Goal: Task Accomplishment & Management: Manage account settings

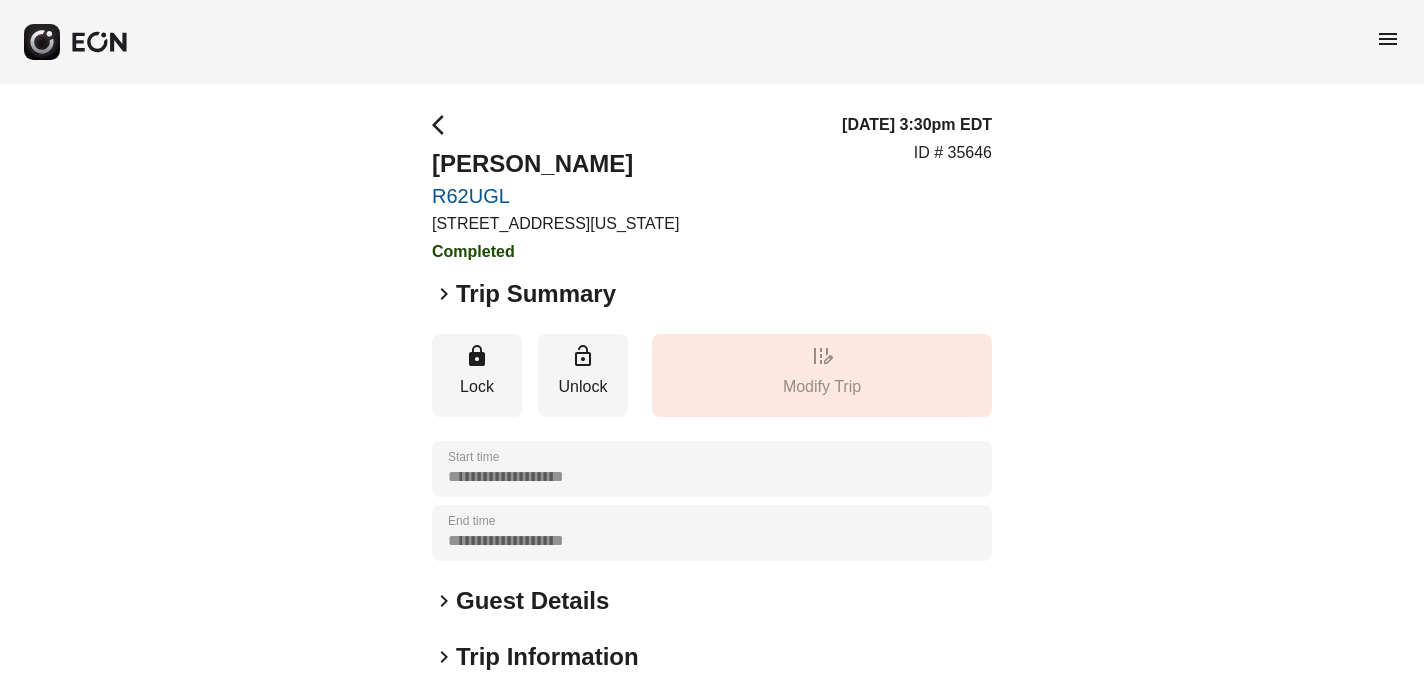
click at [1387, 40] on span "menu" at bounding box center [1388, 39] width 24 height 24
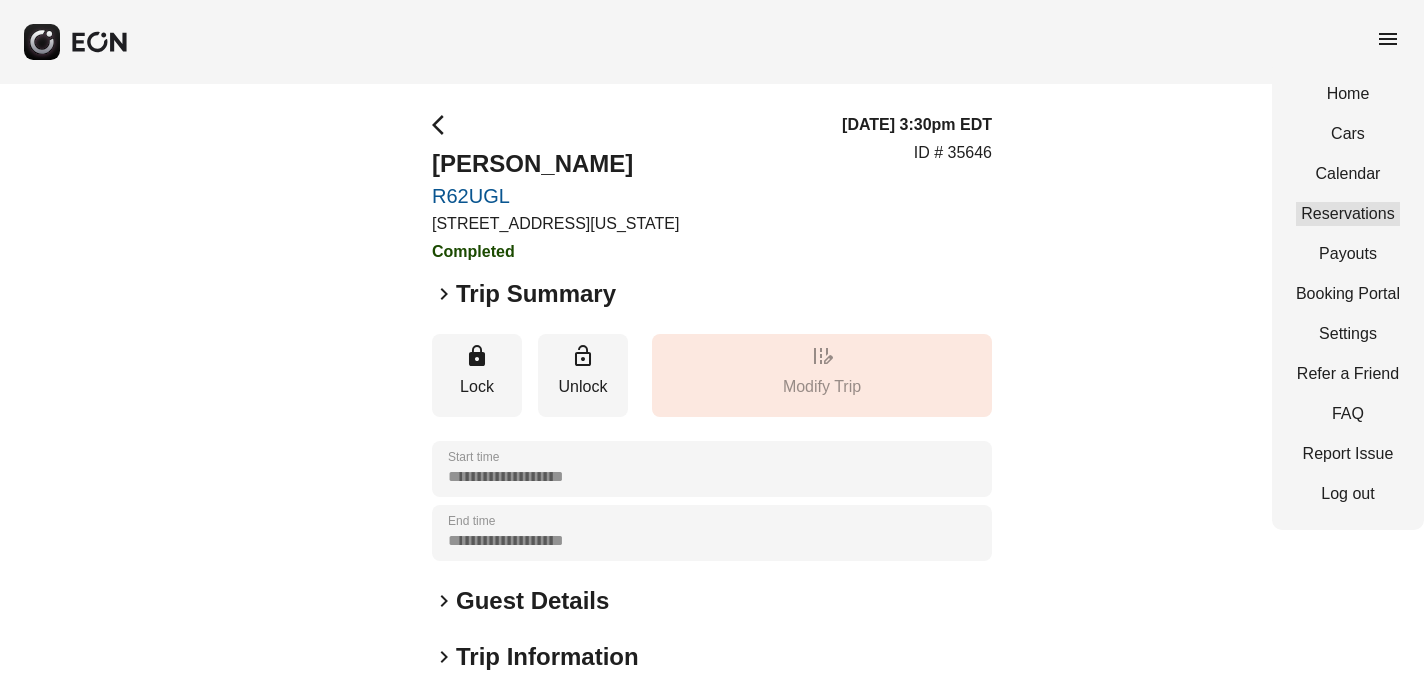
click at [1369, 208] on link "Reservations" at bounding box center [1348, 214] width 104 height 24
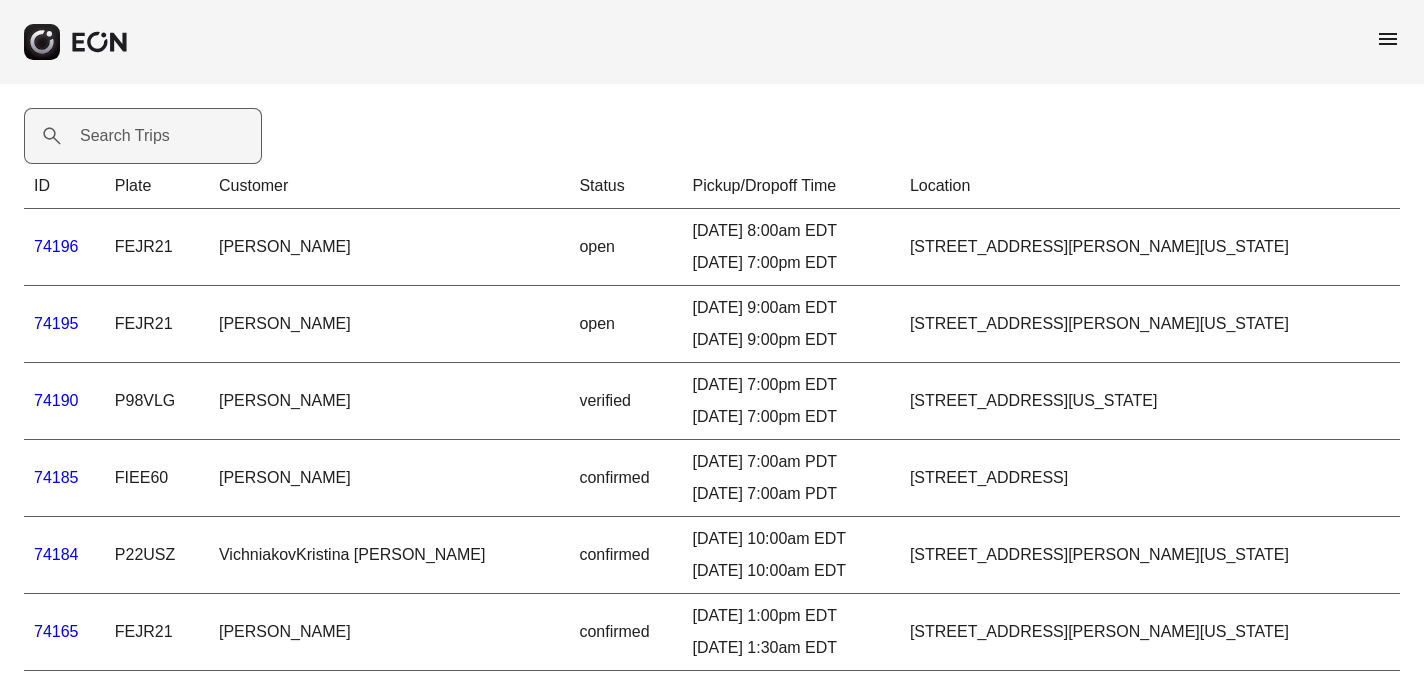
click at [130, 132] on label "Search Trips" at bounding box center [125, 136] width 90 height 24
click at [130, 132] on Trips "Search Trips" at bounding box center [143, 136] width 238 height 56
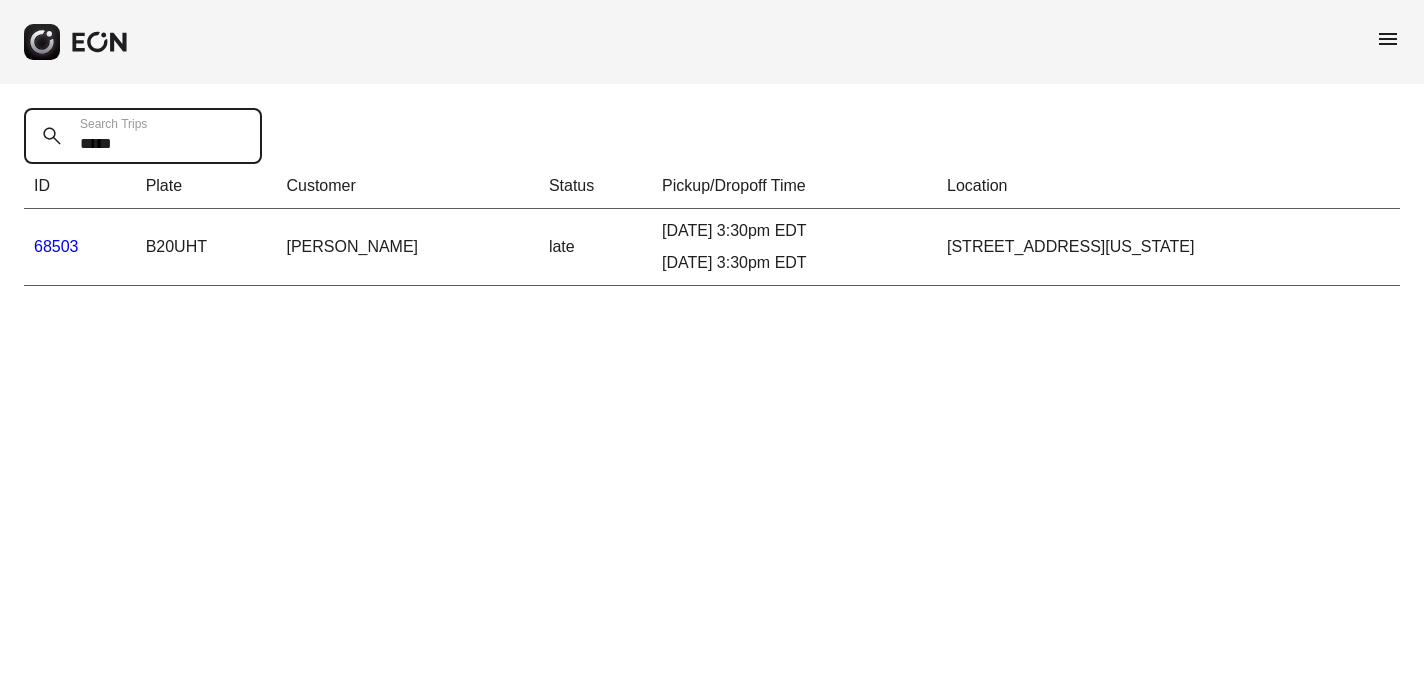
type Trips "*****"
click at [62, 244] on link "68503" at bounding box center [56, 246] width 45 height 17
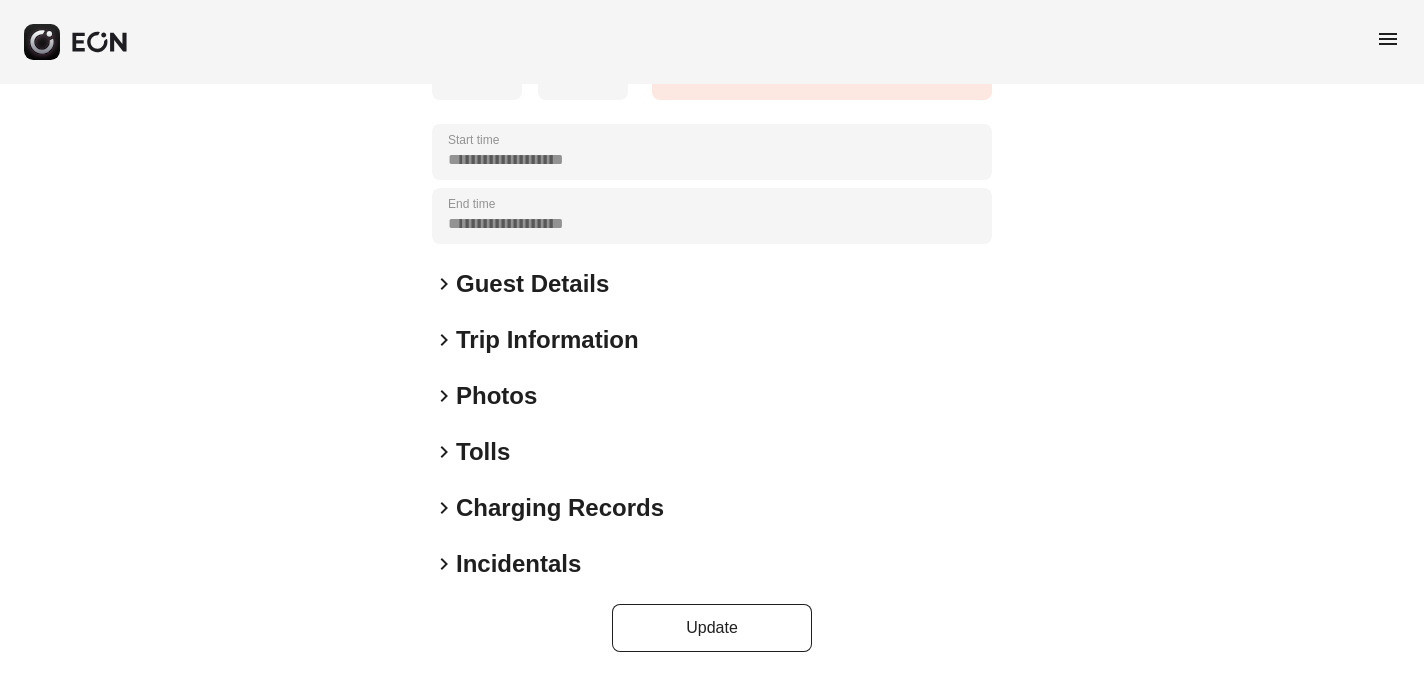
scroll to position [319, 0]
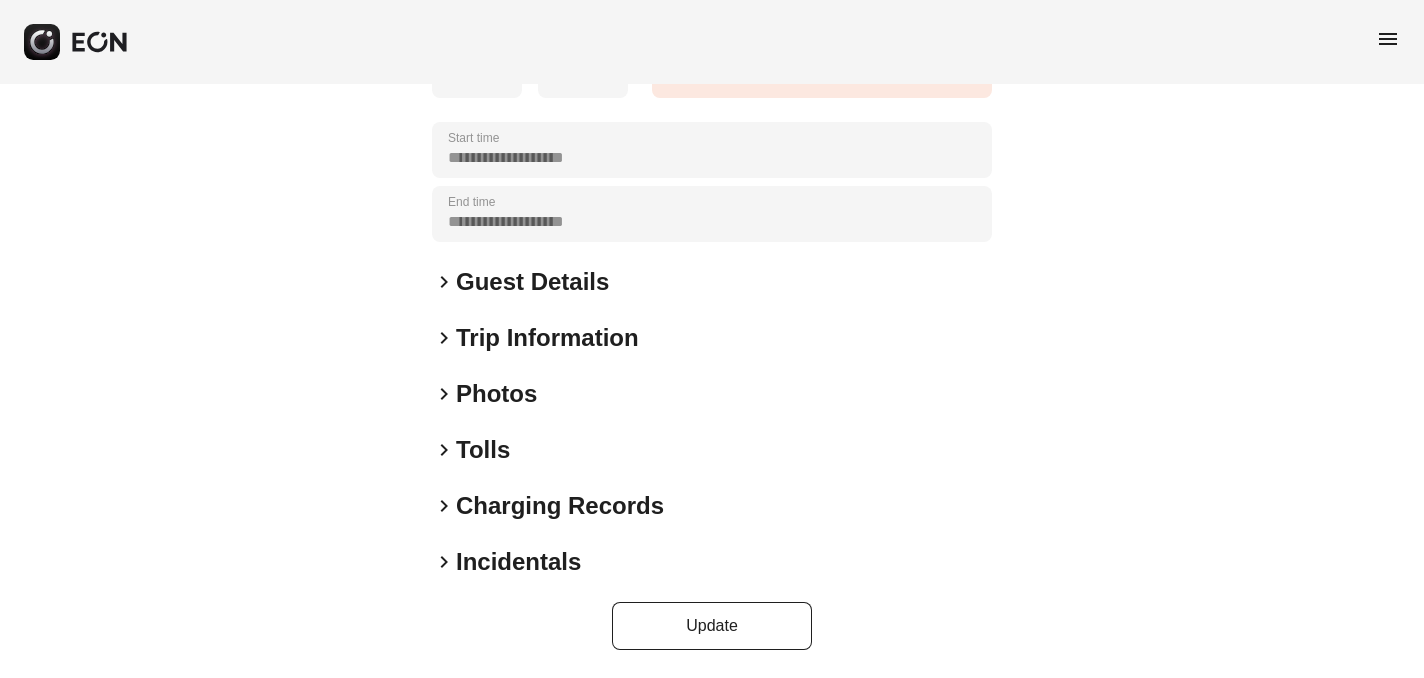
click at [442, 564] on span "keyboard_arrow_right" at bounding box center [444, 562] width 24 height 24
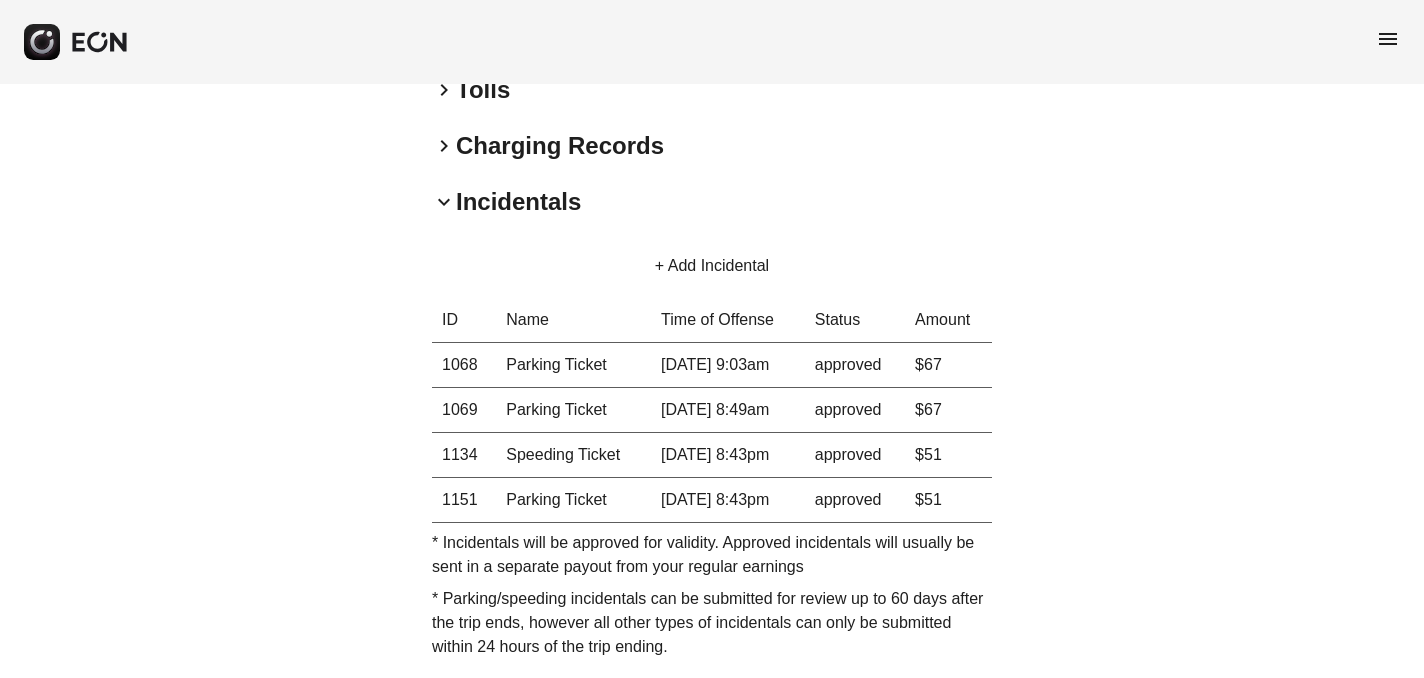
scroll to position [768, 0]
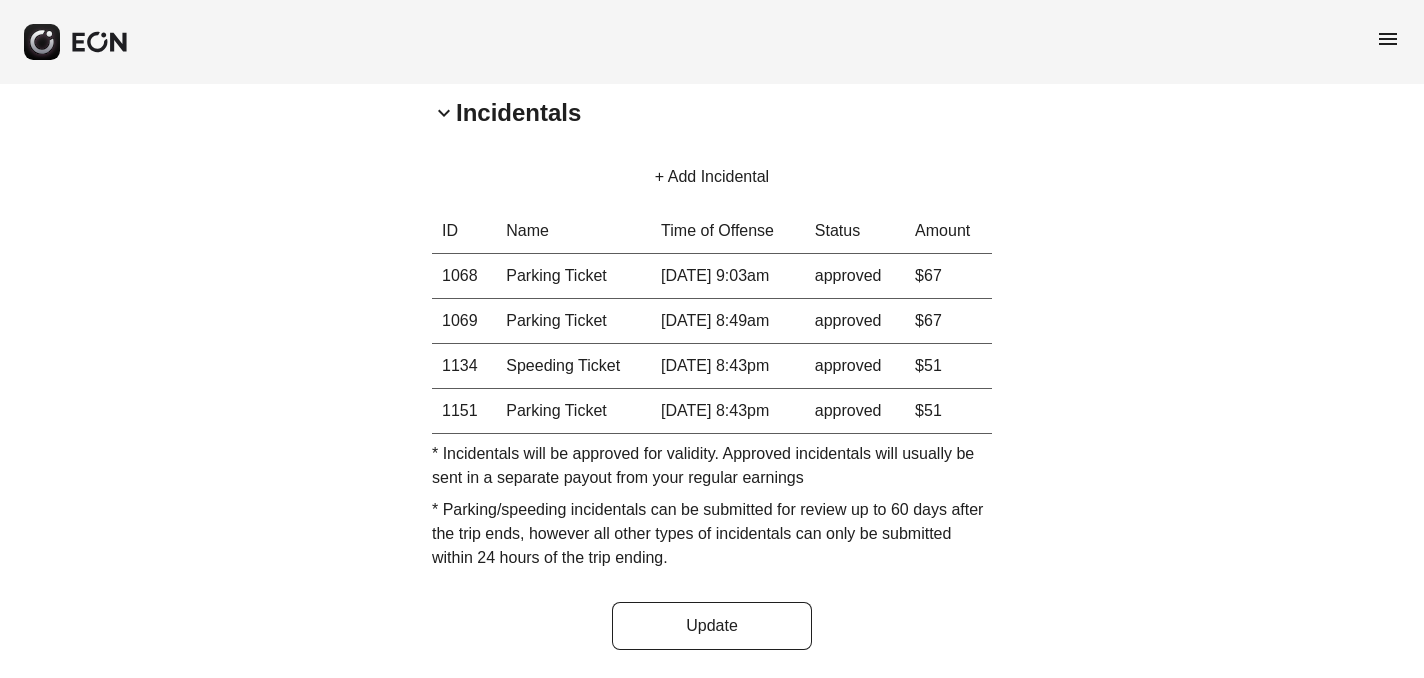
click at [1386, 41] on span "menu" at bounding box center [1388, 39] width 24 height 24
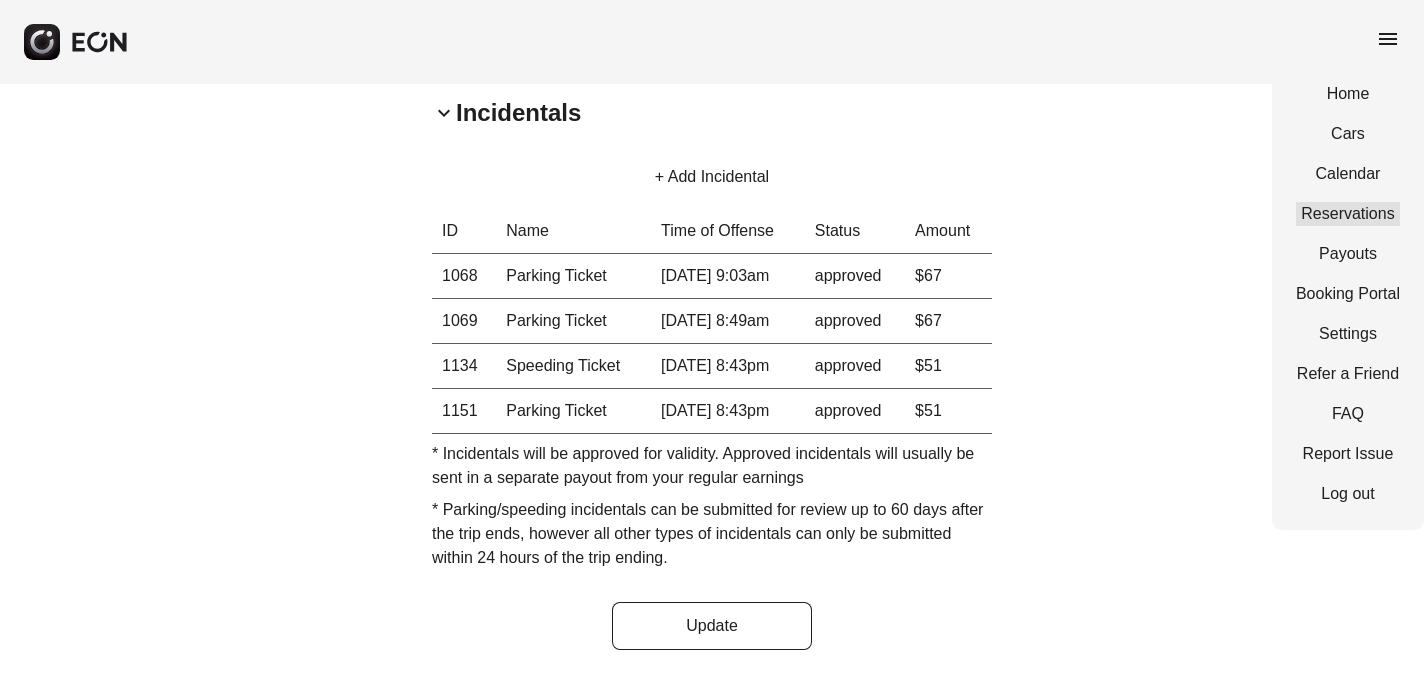
click at [1363, 217] on link "Reservations" at bounding box center [1348, 214] width 104 height 24
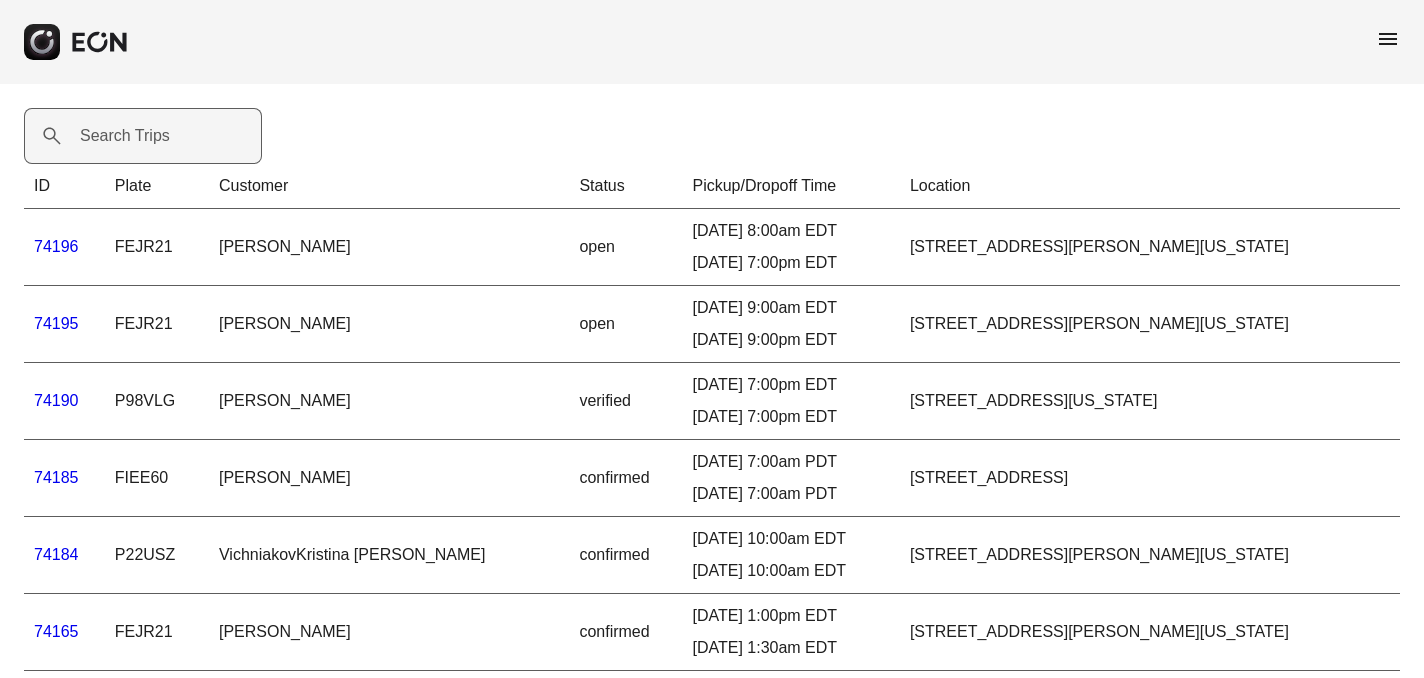
click at [124, 130] on label "Search Trips" at bounding box center [125, 136] width 90 height 24
click at [124, 130] on Trips "Search Trips" at bounding box center [143, 136] width 238 height 56
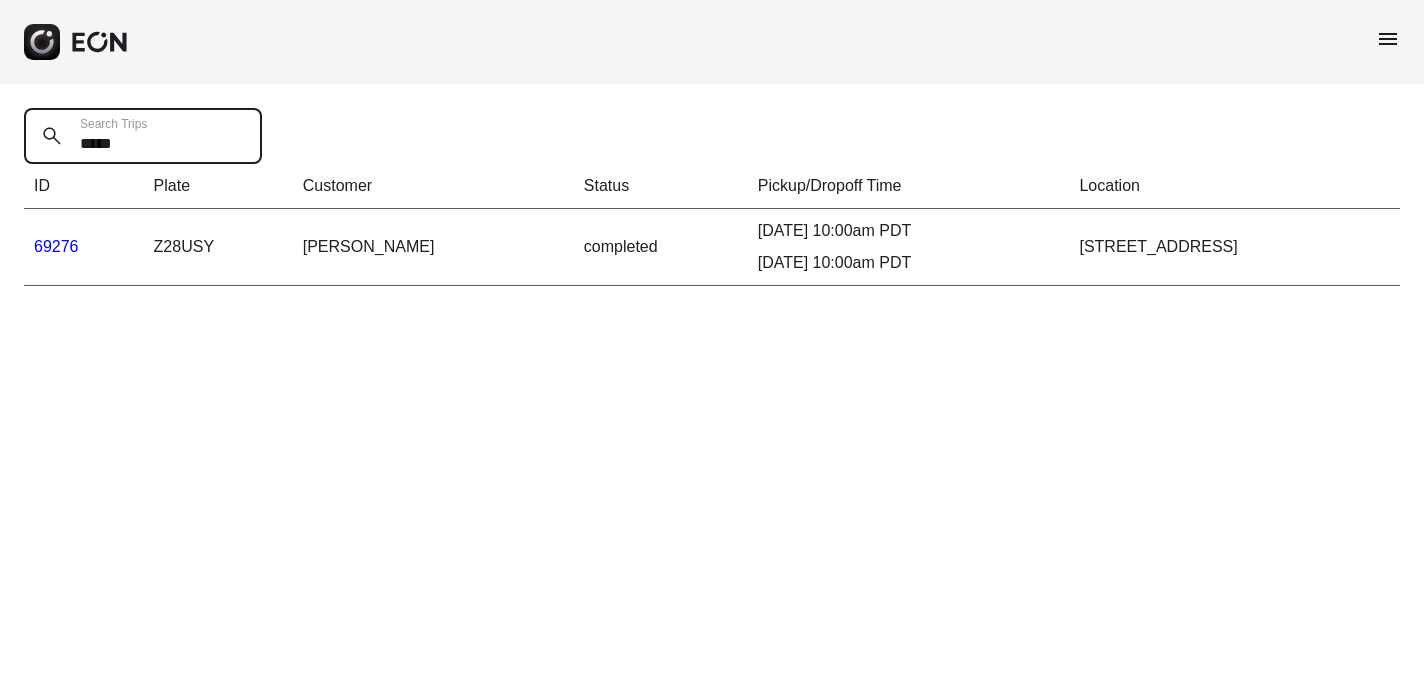
type Trips "*****"
click at [56, 248] on link "69276" at bounding box center [56, 246] width 45 height 17
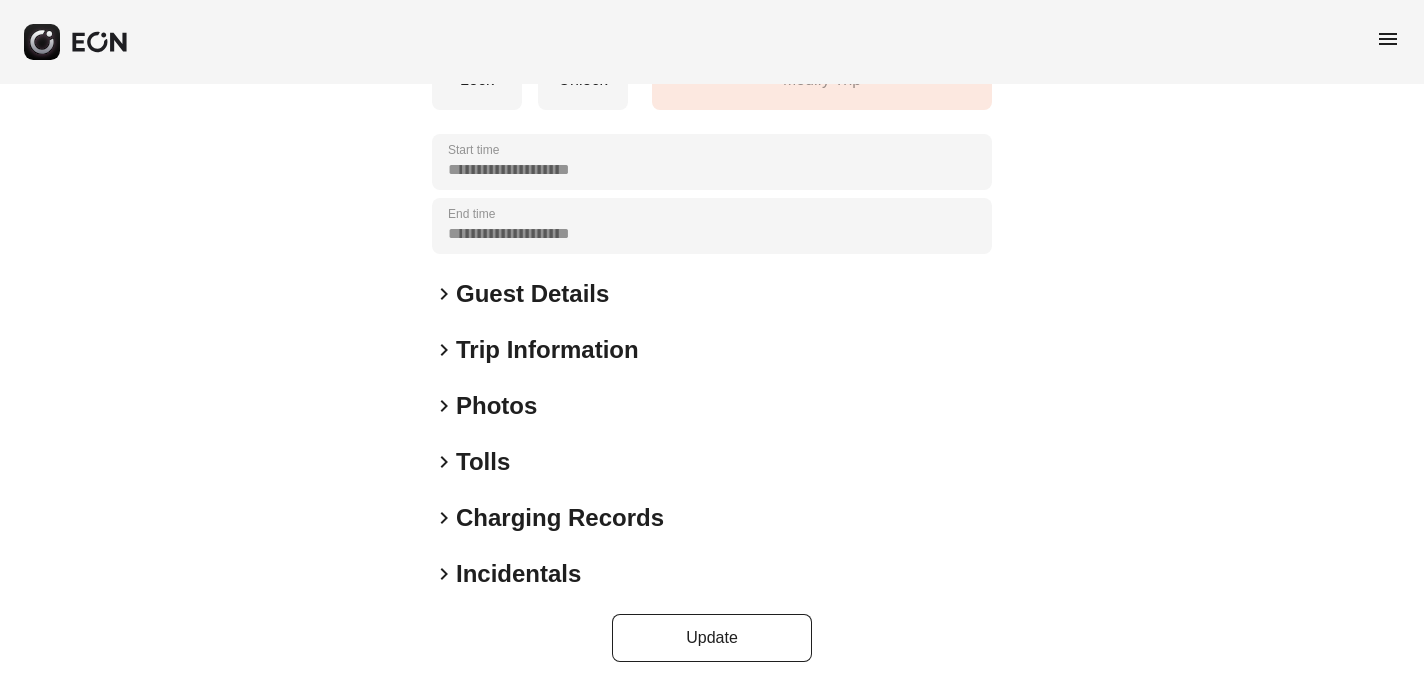
scroll to position [308, 0]
click at [446, 574] on span "keyboard_arrow_right" at bounding box center [444, 573] width 24 height 24
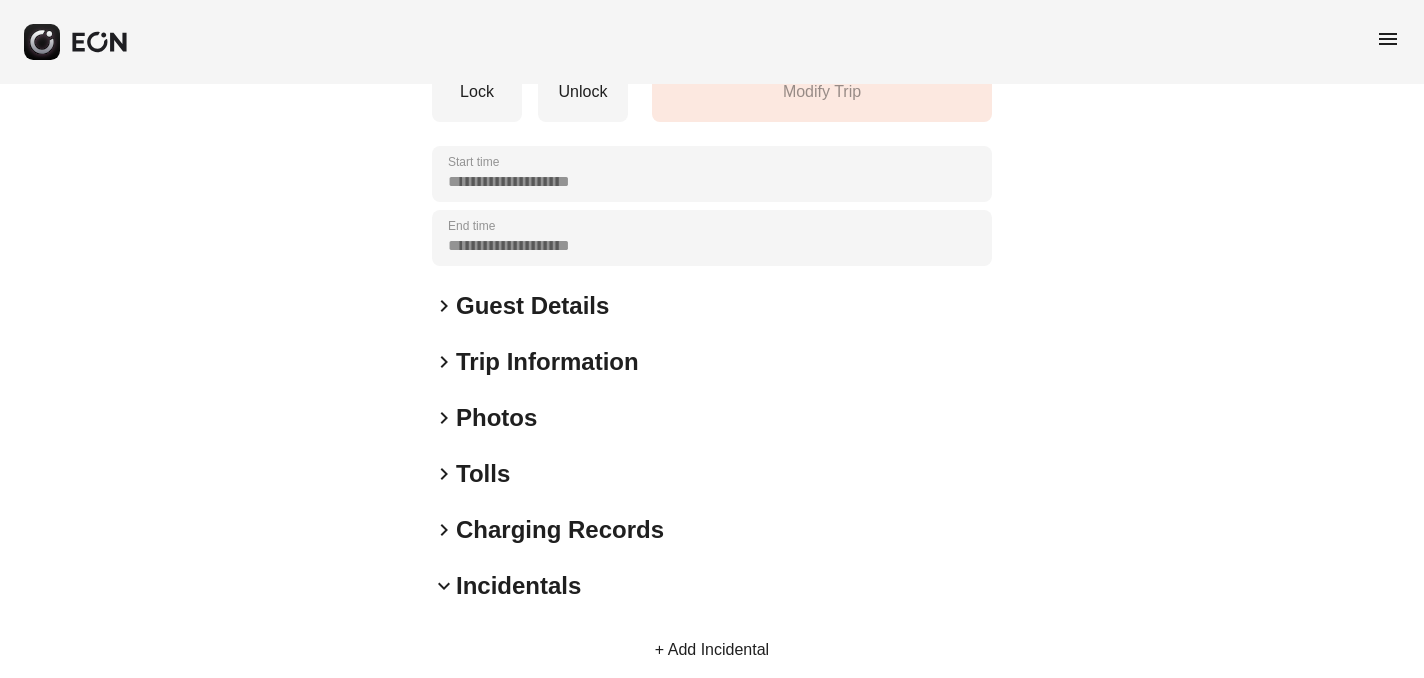
scroll to position [678, 0]
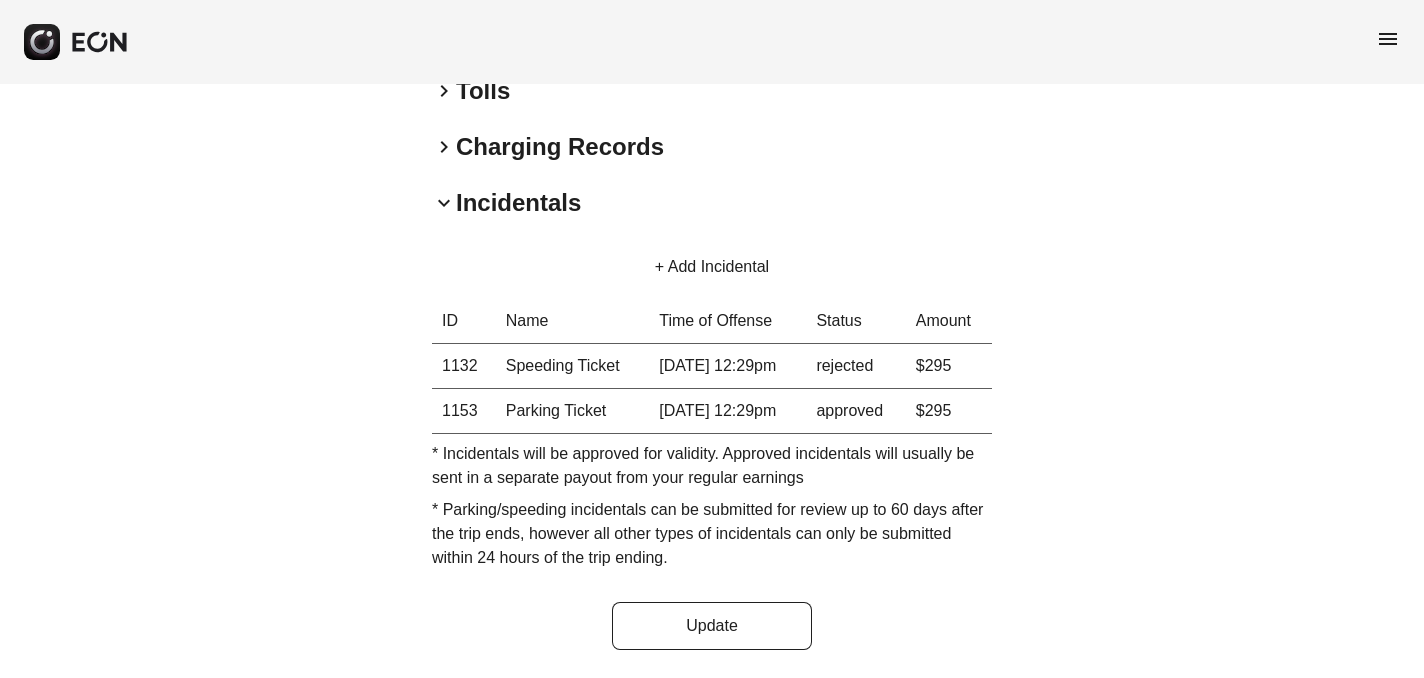
click at [1386, 37] on span "menu" at bounding box center [1388, 39] width 24 height 24
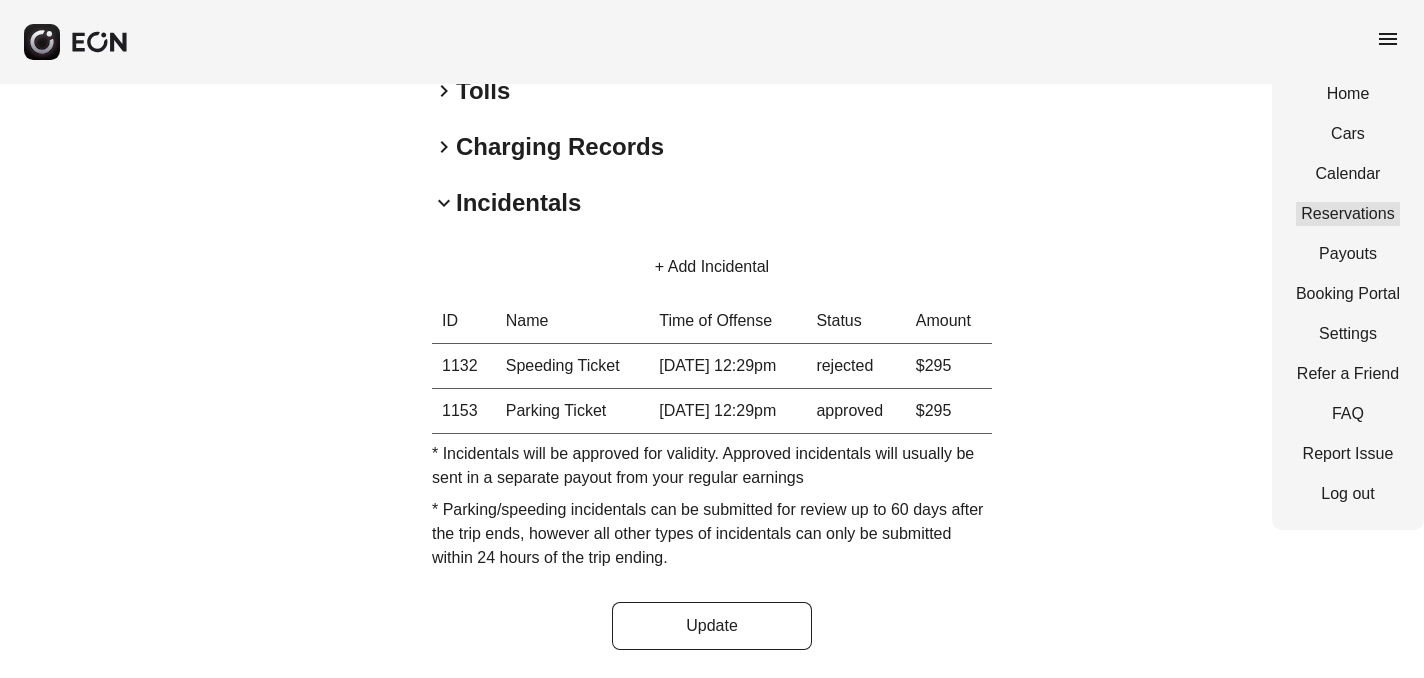
click at [1365, 213] on link "Reservations" at bounding box center [1348, 214] width 104 height 24
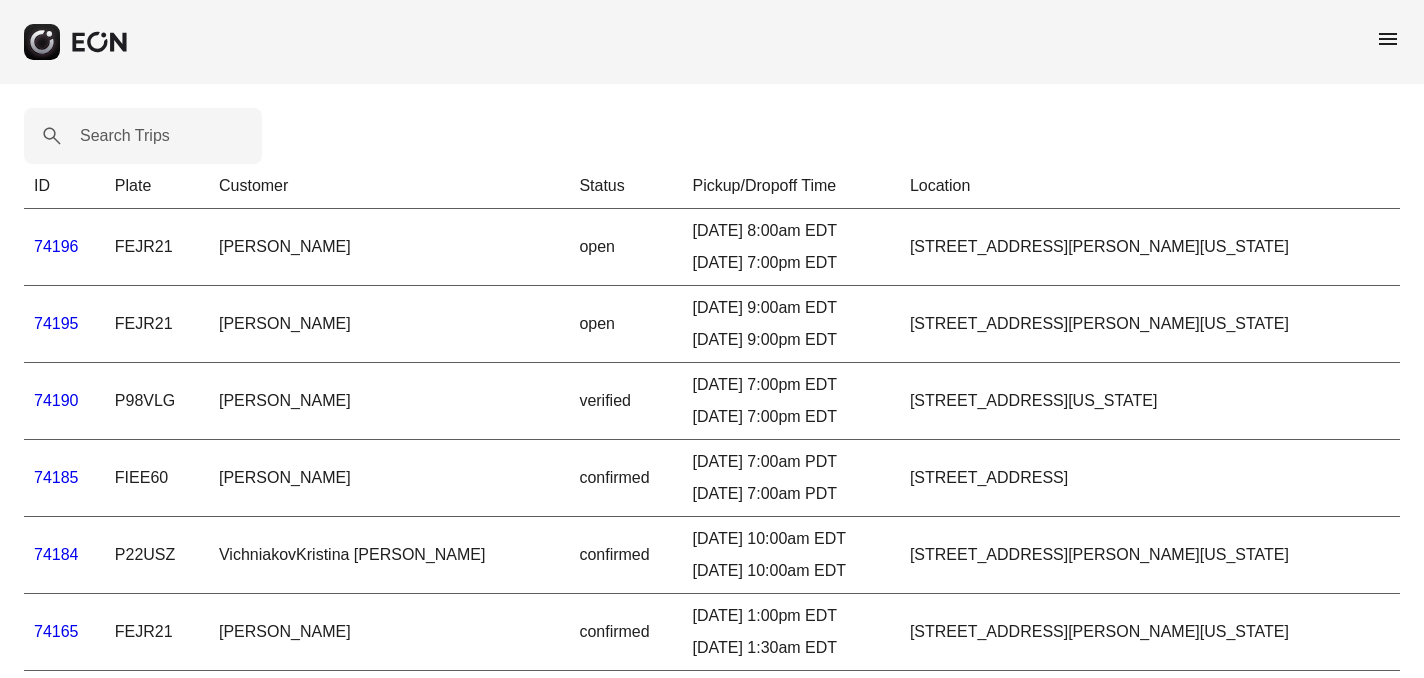
click at [147, 131] on label "Search Trips" at bounding box center [125, 136] width 90 height 24
click at [147, 131] on Trips "Search Trips" at bounding box center [143, 136] width 238 height 56
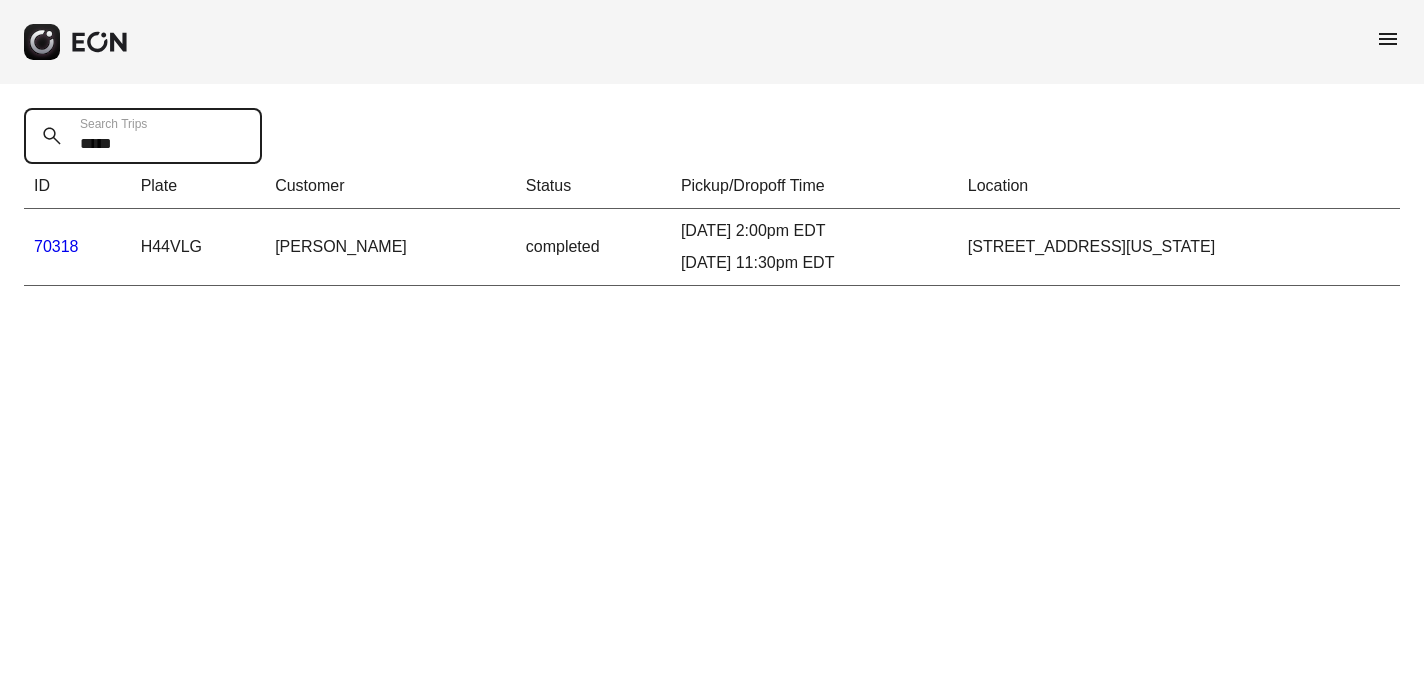
type Trips "*****"
click at [44, 247] on link "70318" at bounding box center [56, 246] width 45 height 17
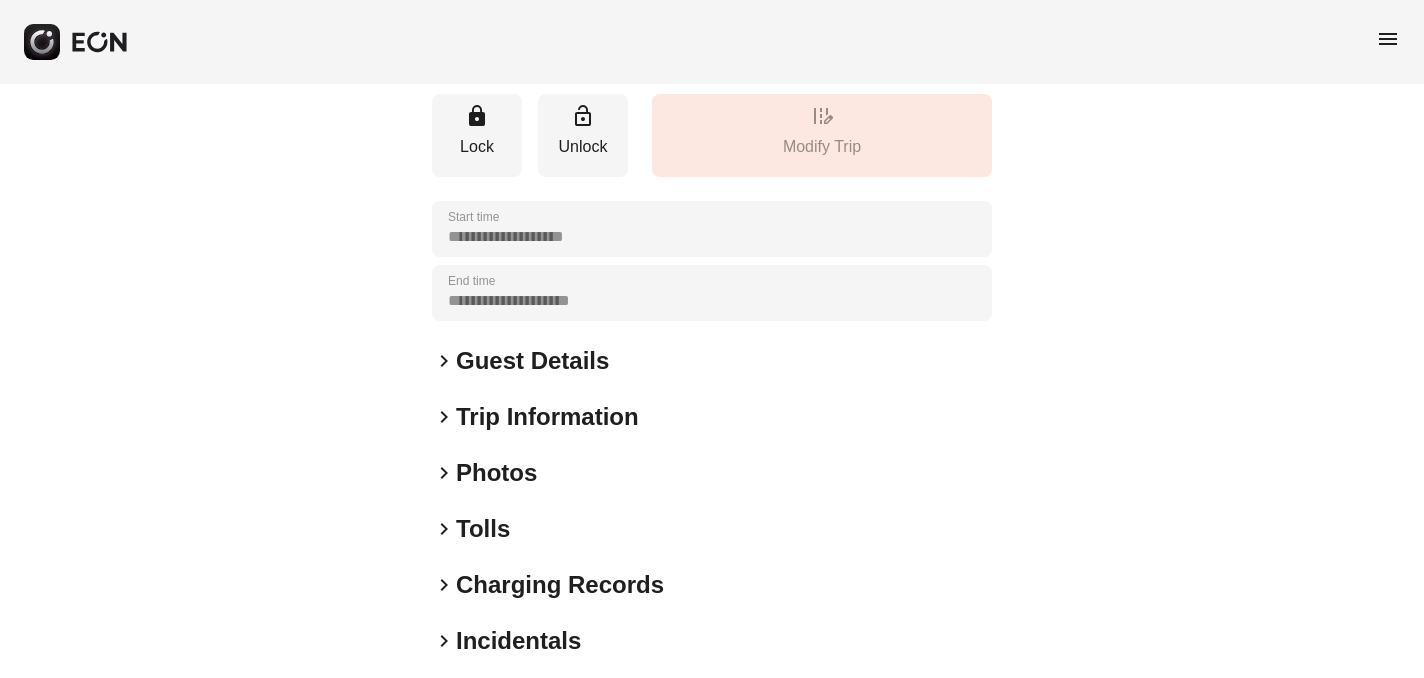
scroll to position [319, 0]
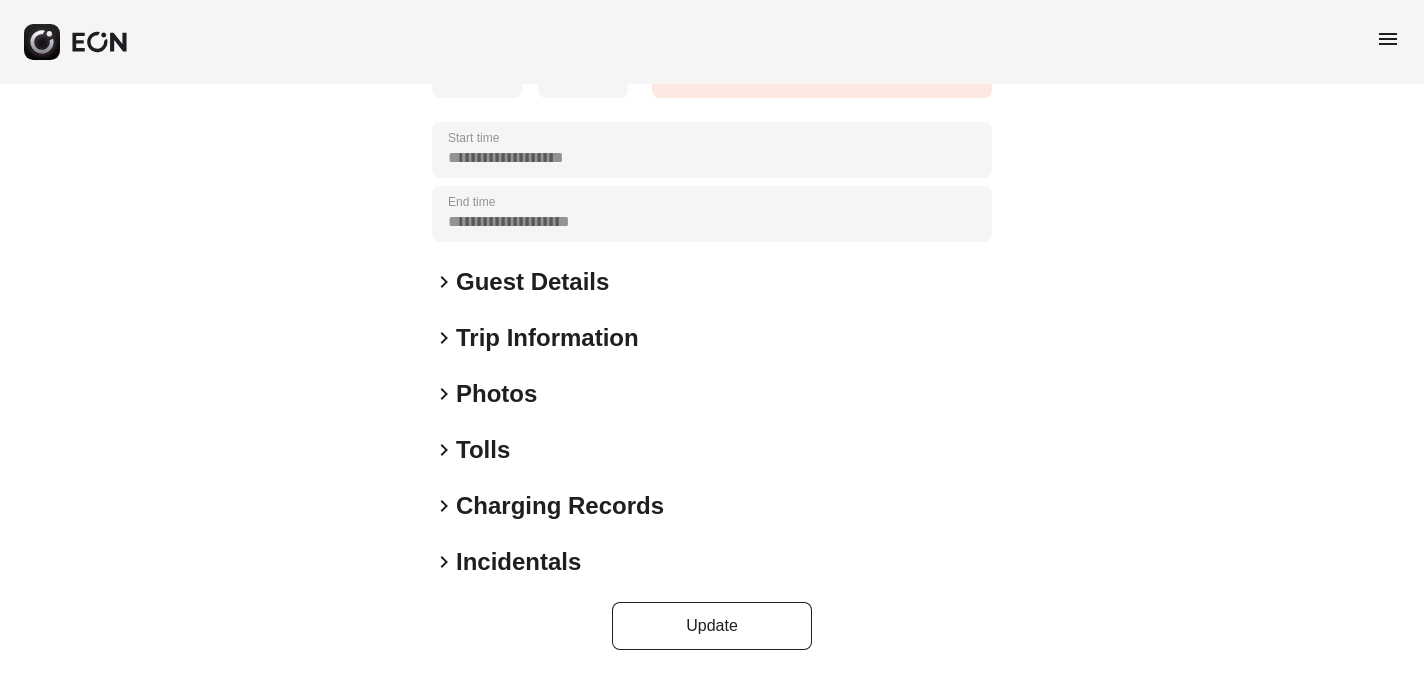
click at [442, 561] on span "keyboard_arrow_right" at bounding box center [444, 562] width 24 height 24
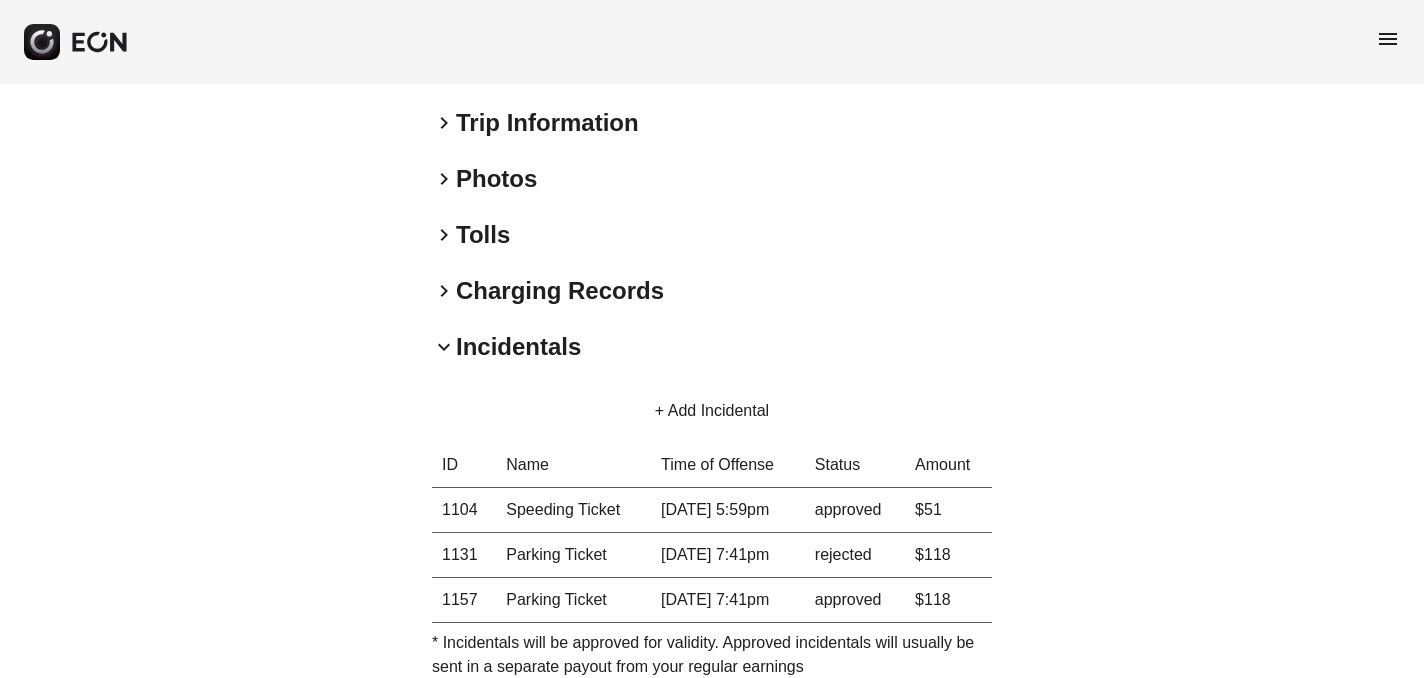
scroll to position [536, 0]
click at [1388, 37] on span "menu" at bounding box center [1388, 39] width 24 height 24
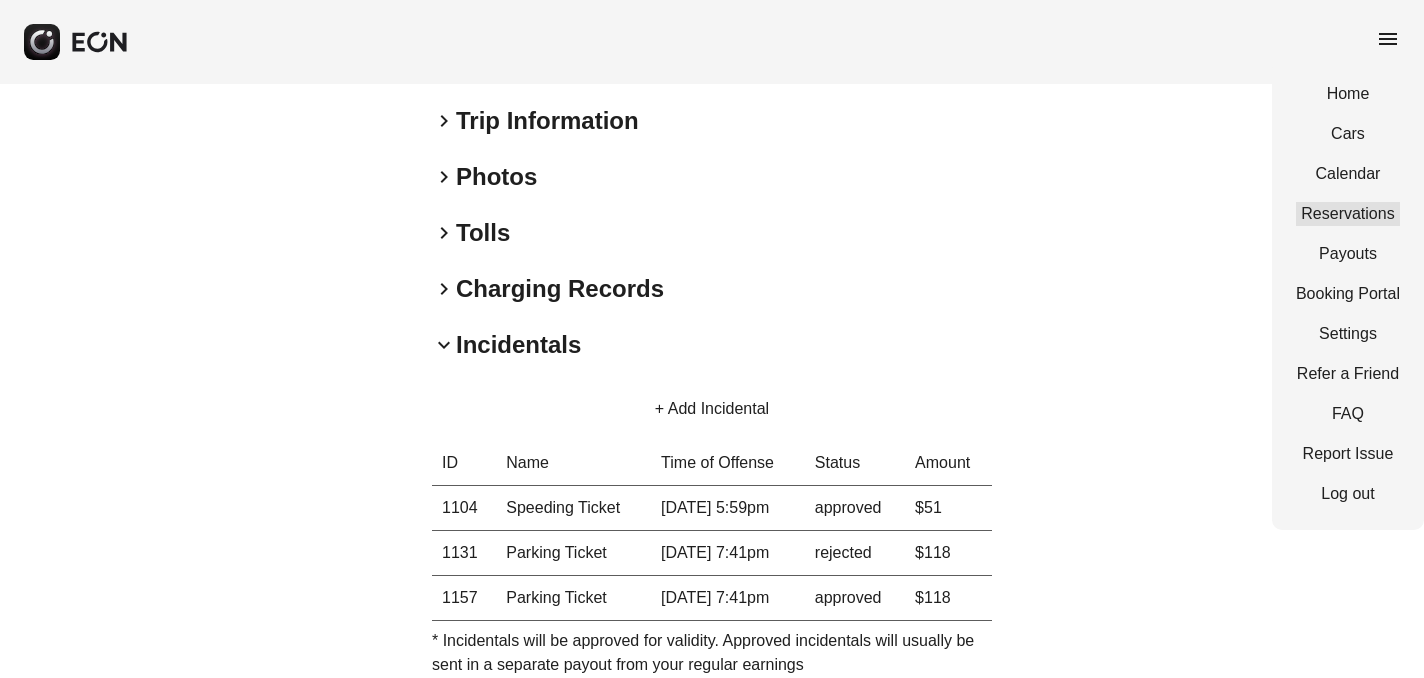
click at [1338, 216] on link "Reservations" at bounding box center [1348, 214] width 104 height 24
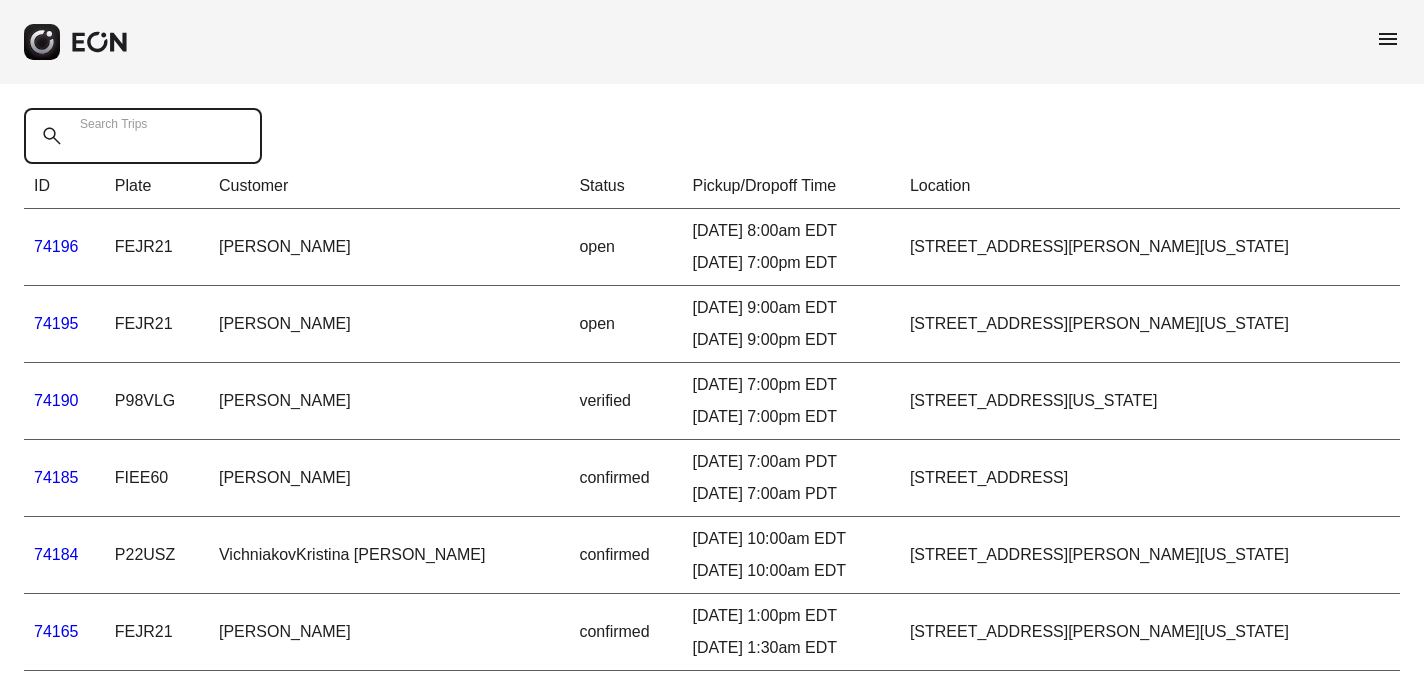
click at [104, 150] on Trips "Search Trips" at bounding box center [143, 136] width 238 height 56
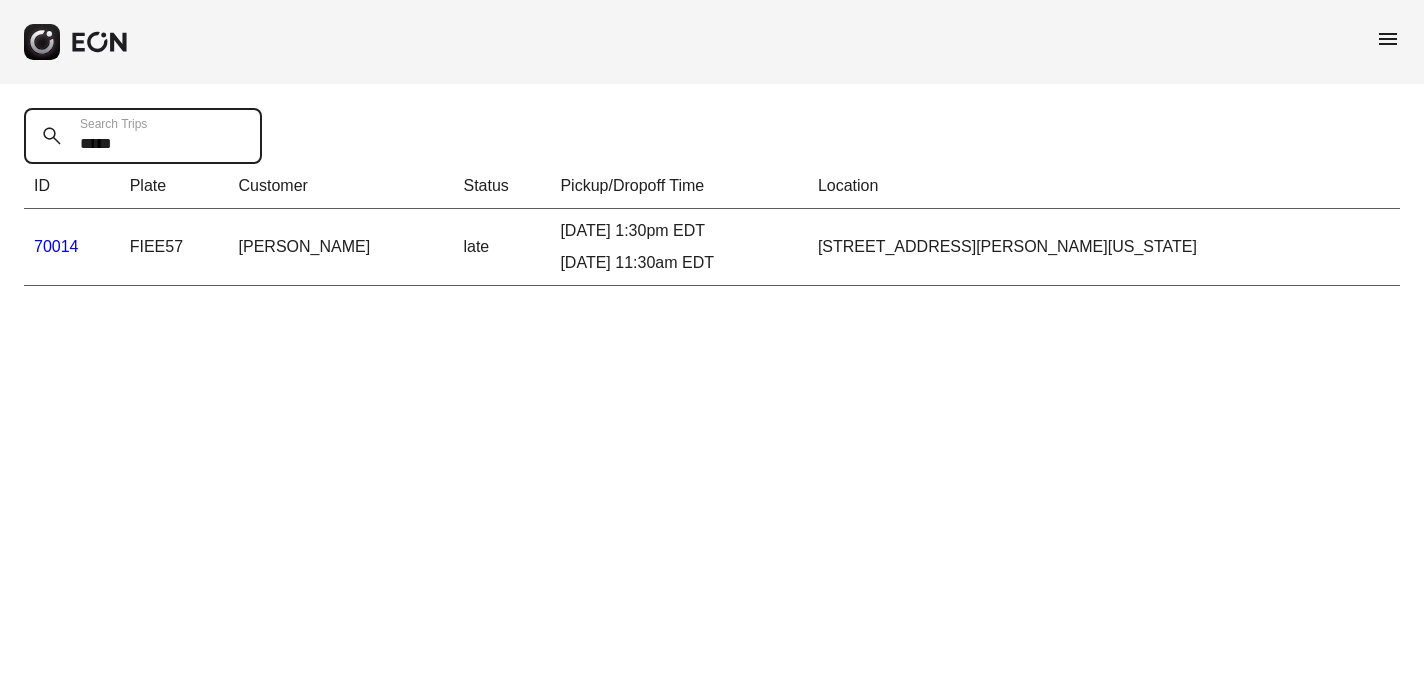
type Trips "*****"
click at [60, 247] on link "70014" at bounding box center [56, 246] width 45 height 17
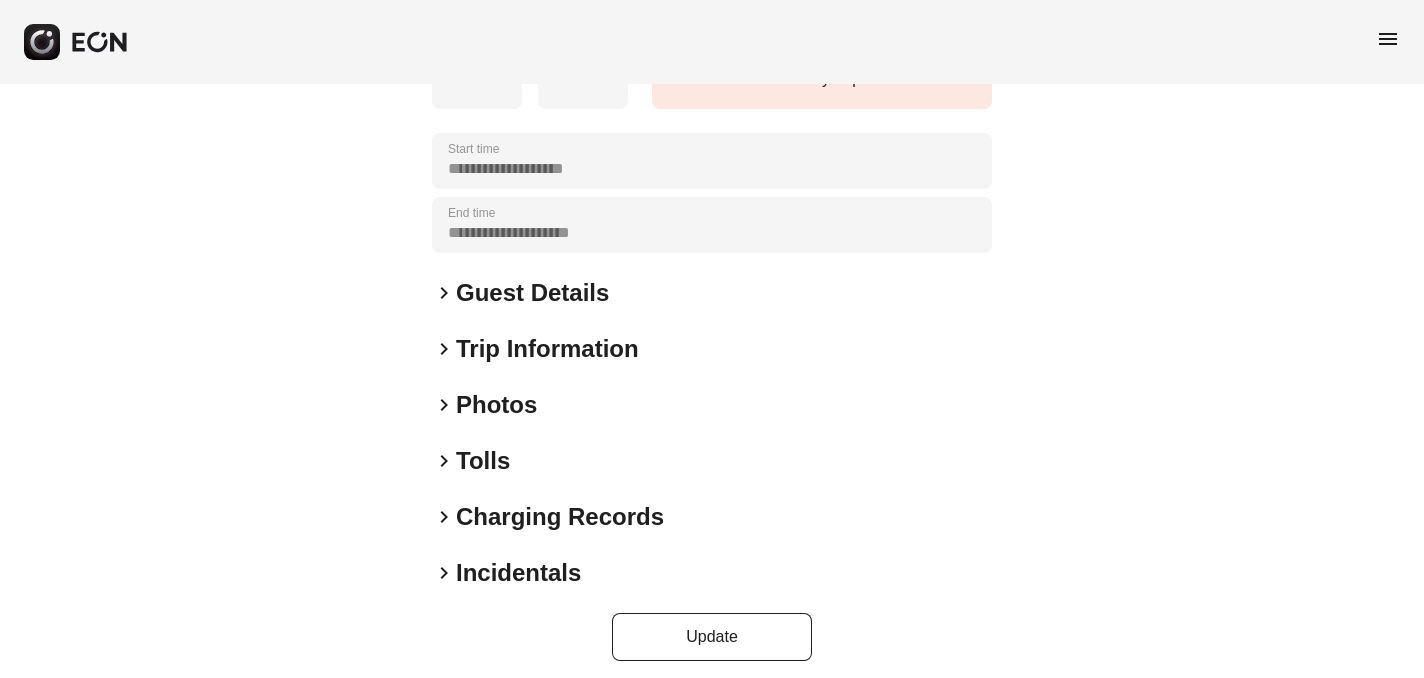
scroll to position [317, 0]
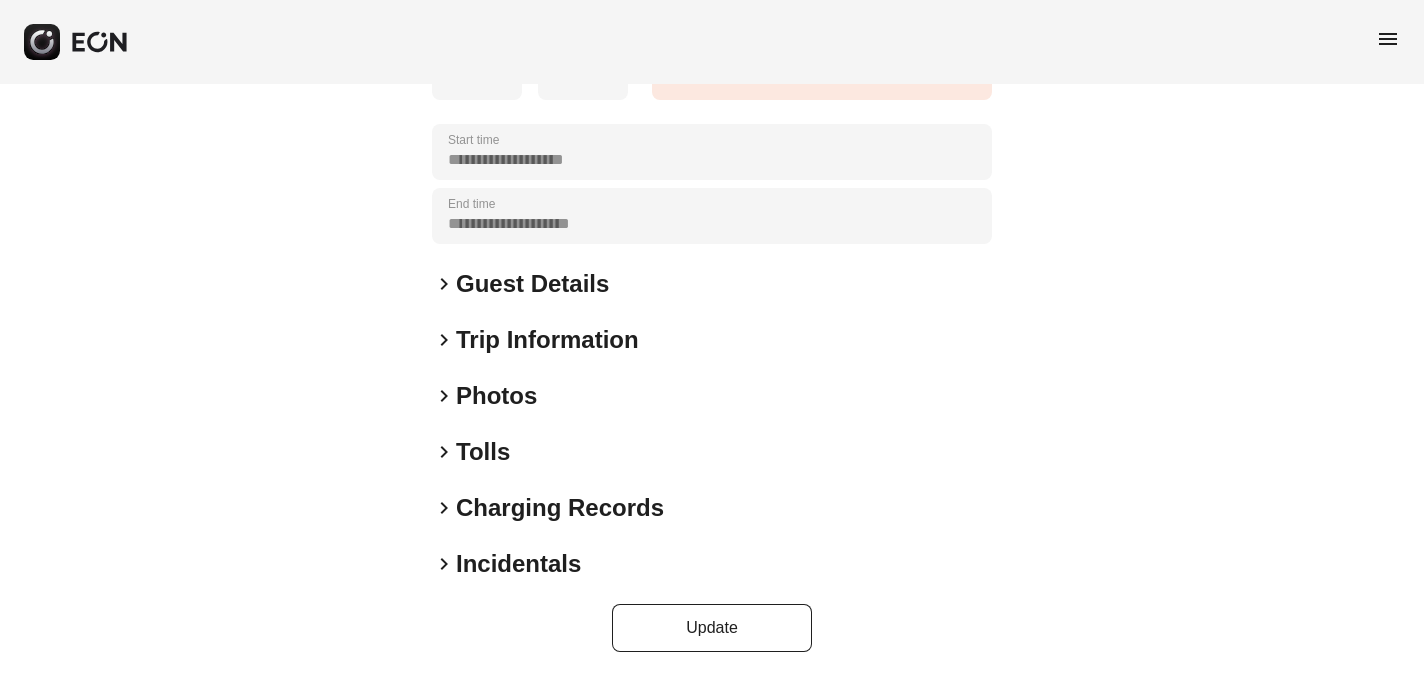
click at [443, 562] on span "keyboard_arrow_right" at bounding box center [444, 564] width 24 height 24
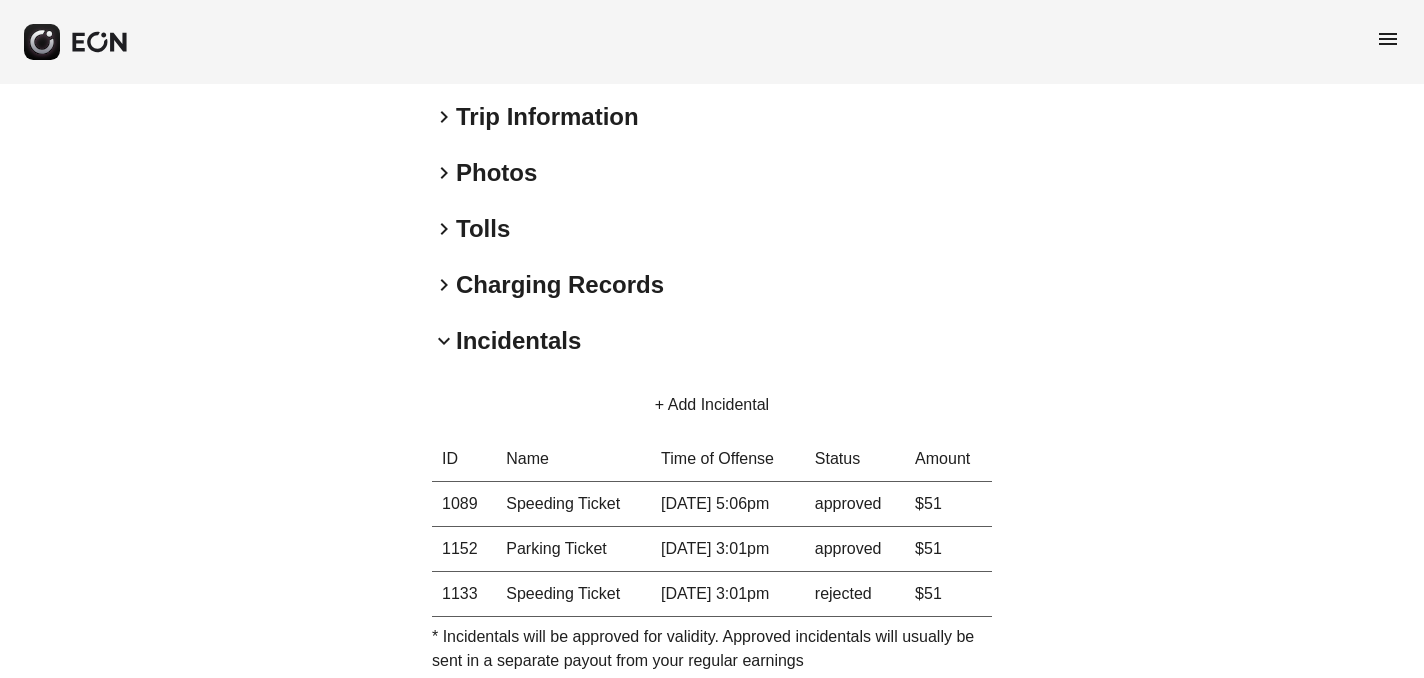
scroll to position [542, 0]
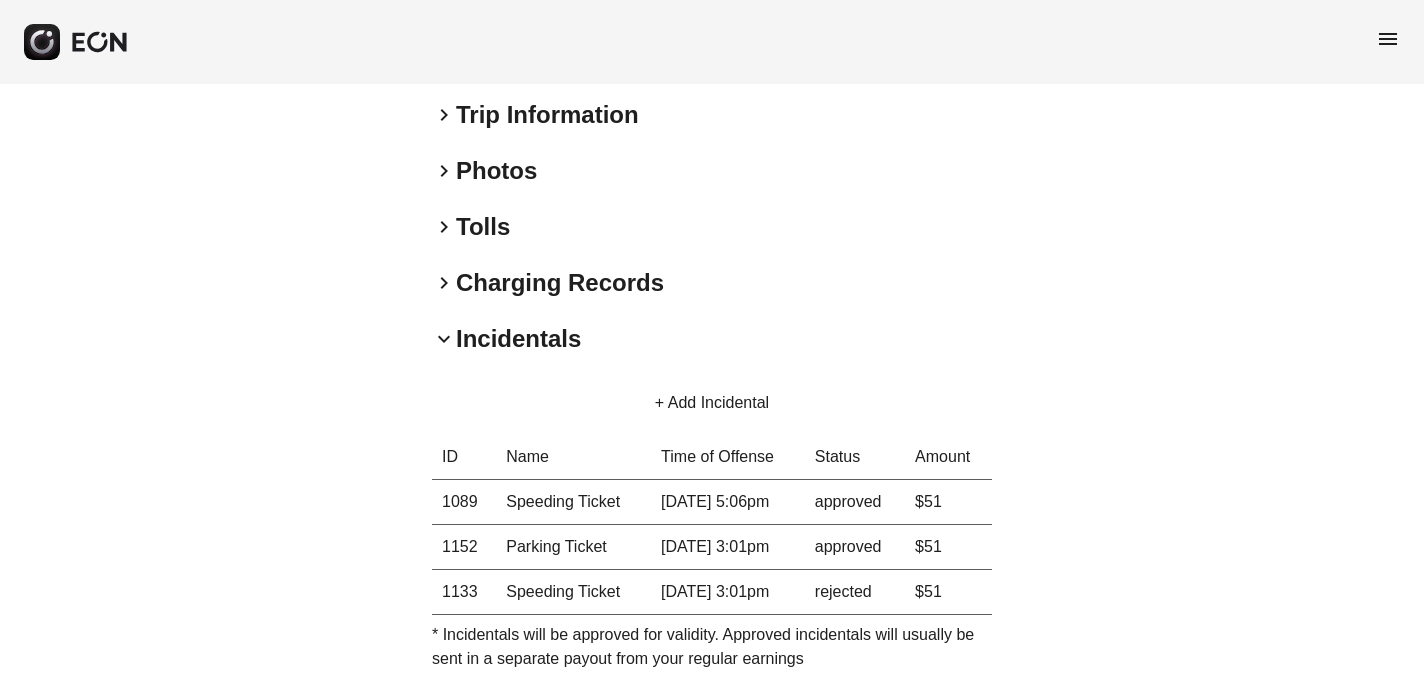
click at [1392, 34] on span "menu" at bounding box center [1388, 39] width 24 height 24
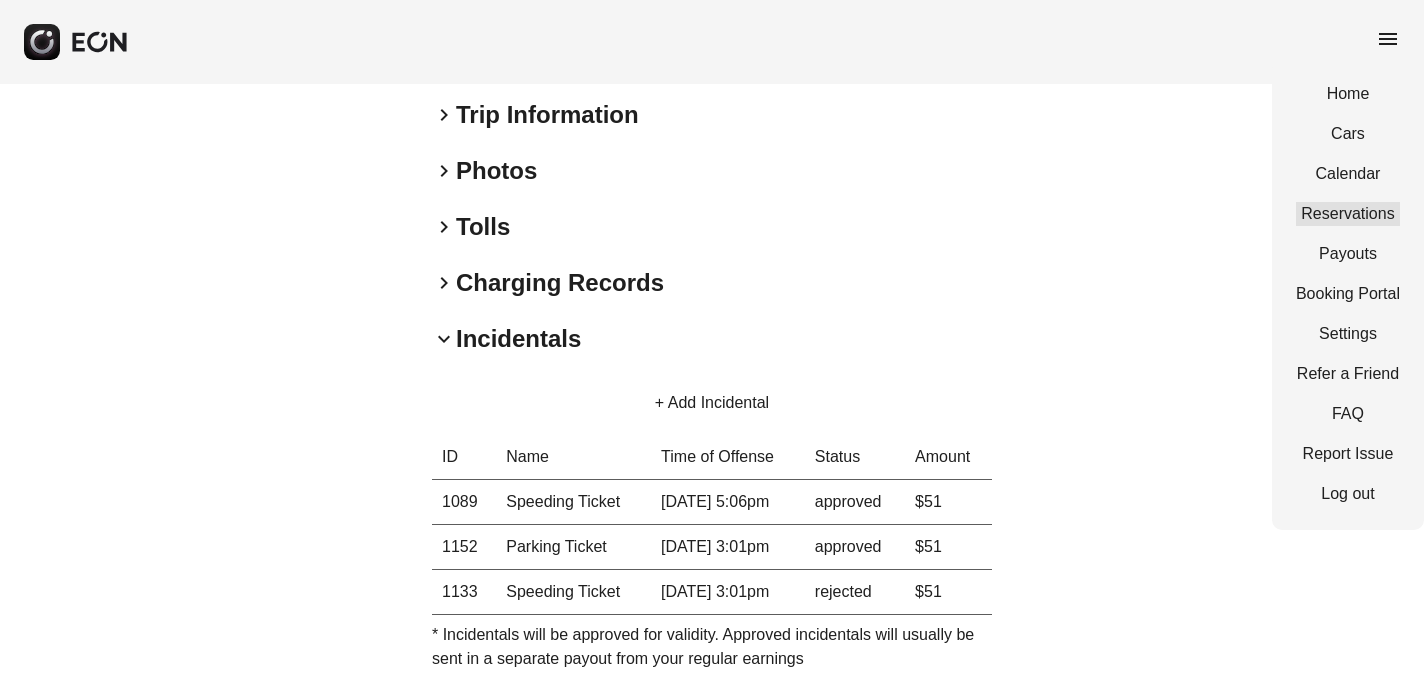
click at [1358, 216] on link "Reservations" at bounding box center [1348, 214] width 104 height 24
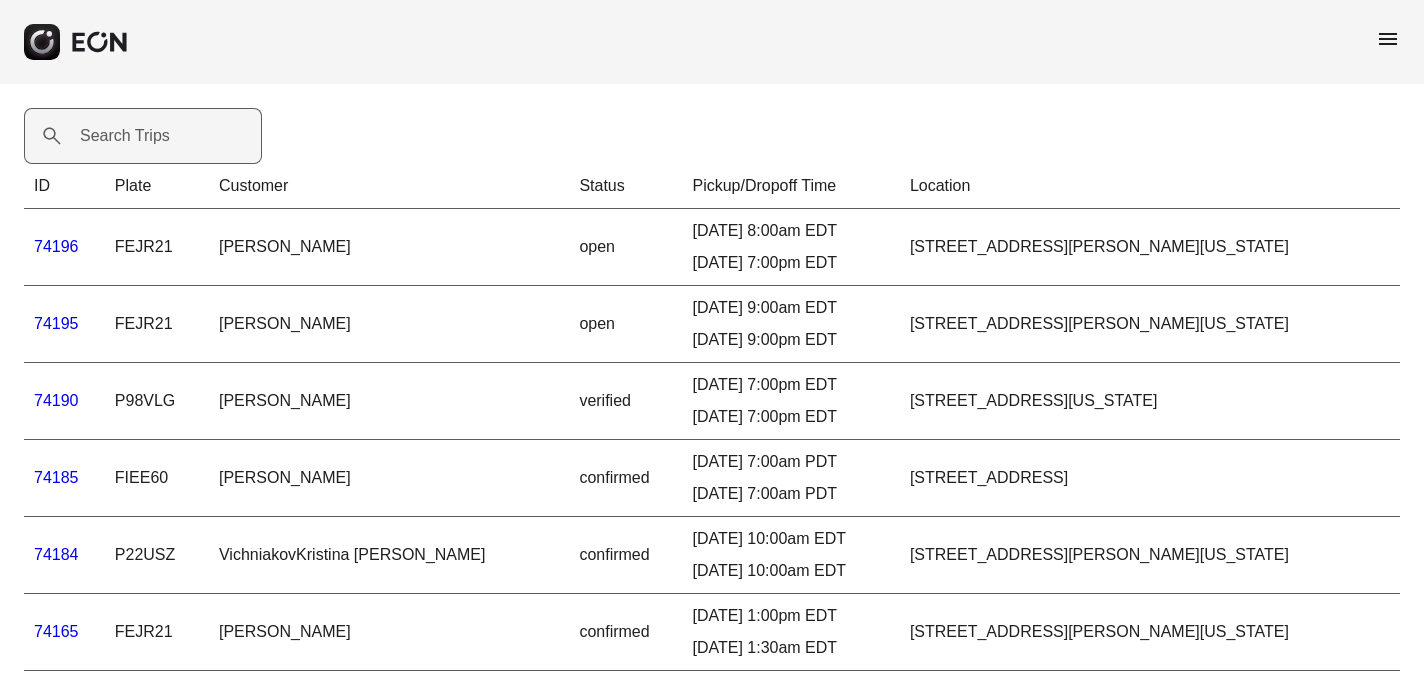
click at [117, 144] on label "Search Trips" at bounding box center [125, 136] width 90 height 24
click at [117, 144] on Trips "Search Trips" at bounding box center [143, 136] width 238 height 56
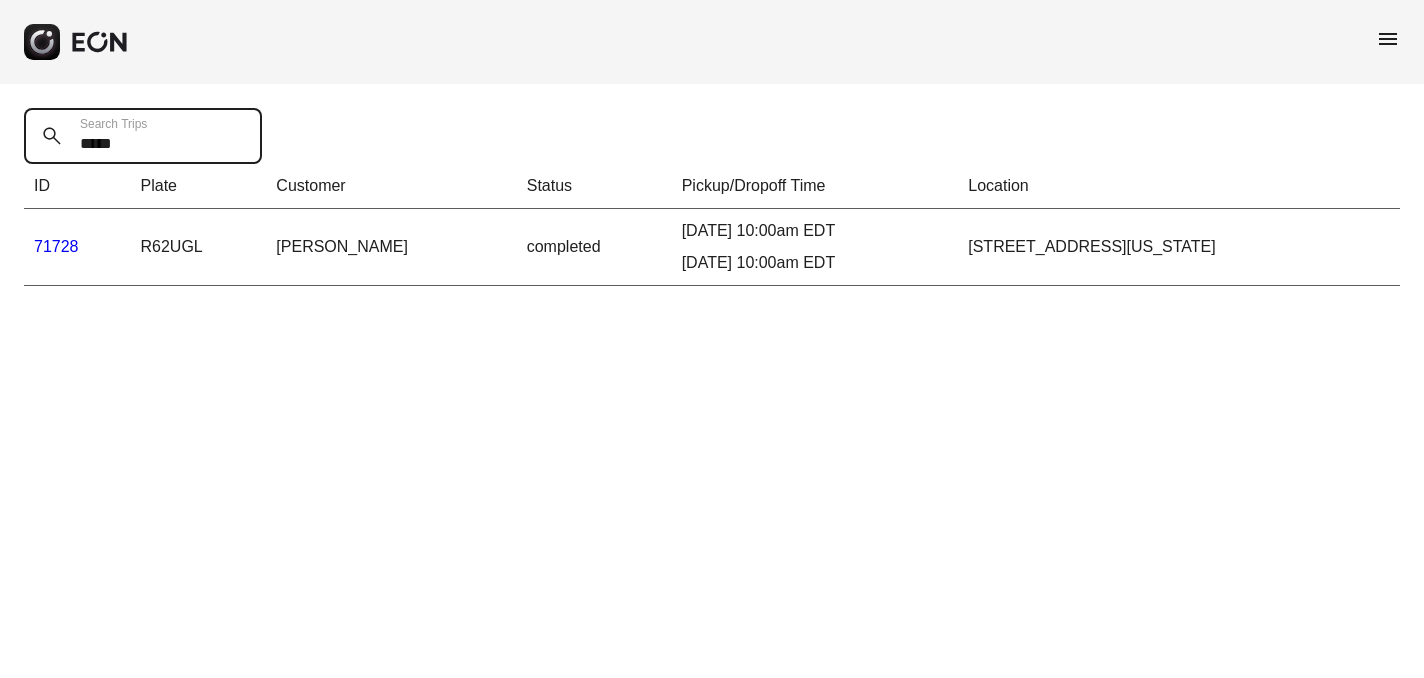
type Trips "*****"
click at [65, 244] on link "71728" at bounding box center [56, 246] width 45 height 17
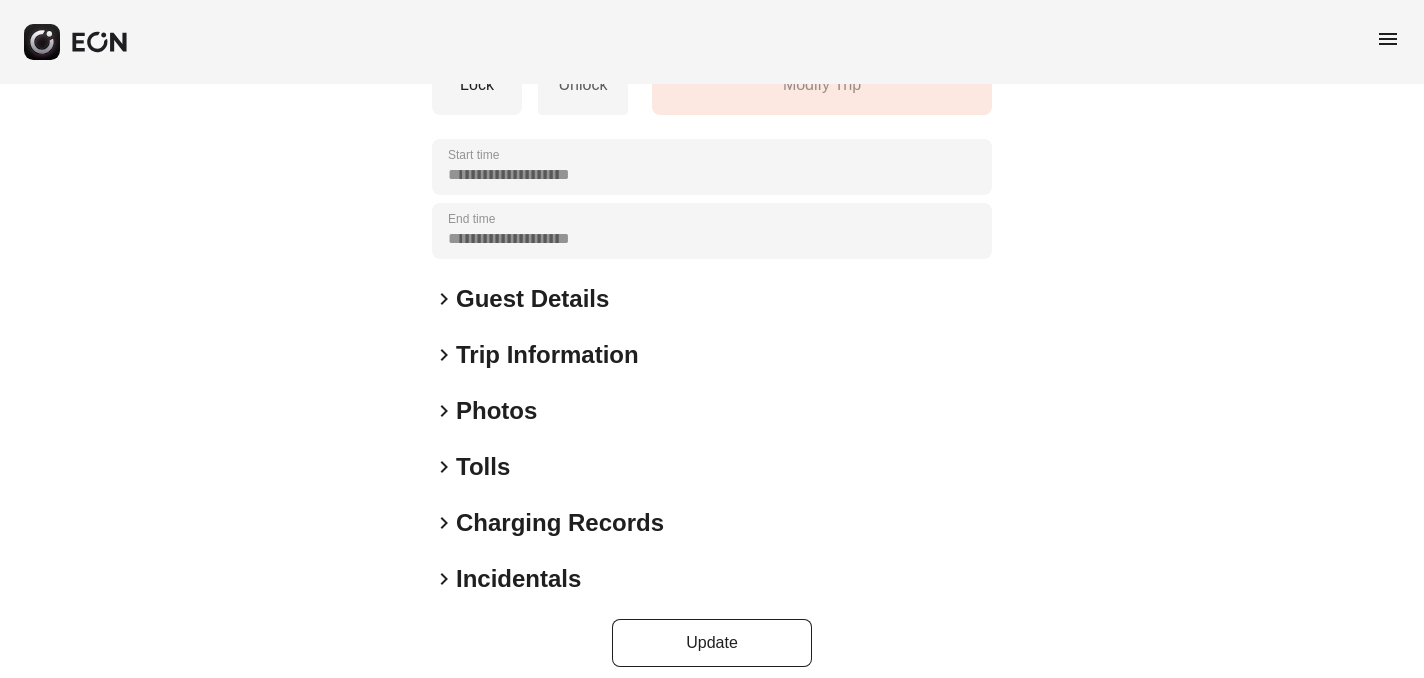
scroll to position [399, 0]
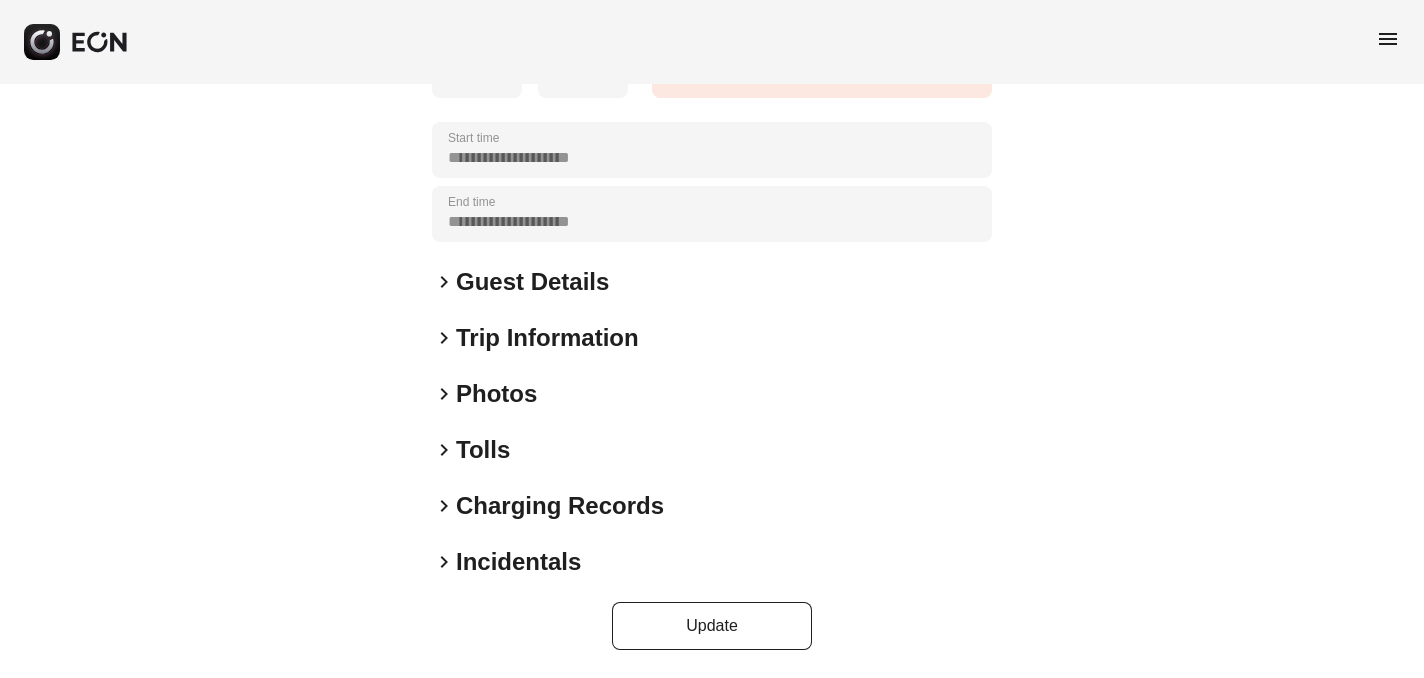
click at [443, 561] on span "keyboard_arrow_right" at bounding box center [444, 562] width 24 height 24
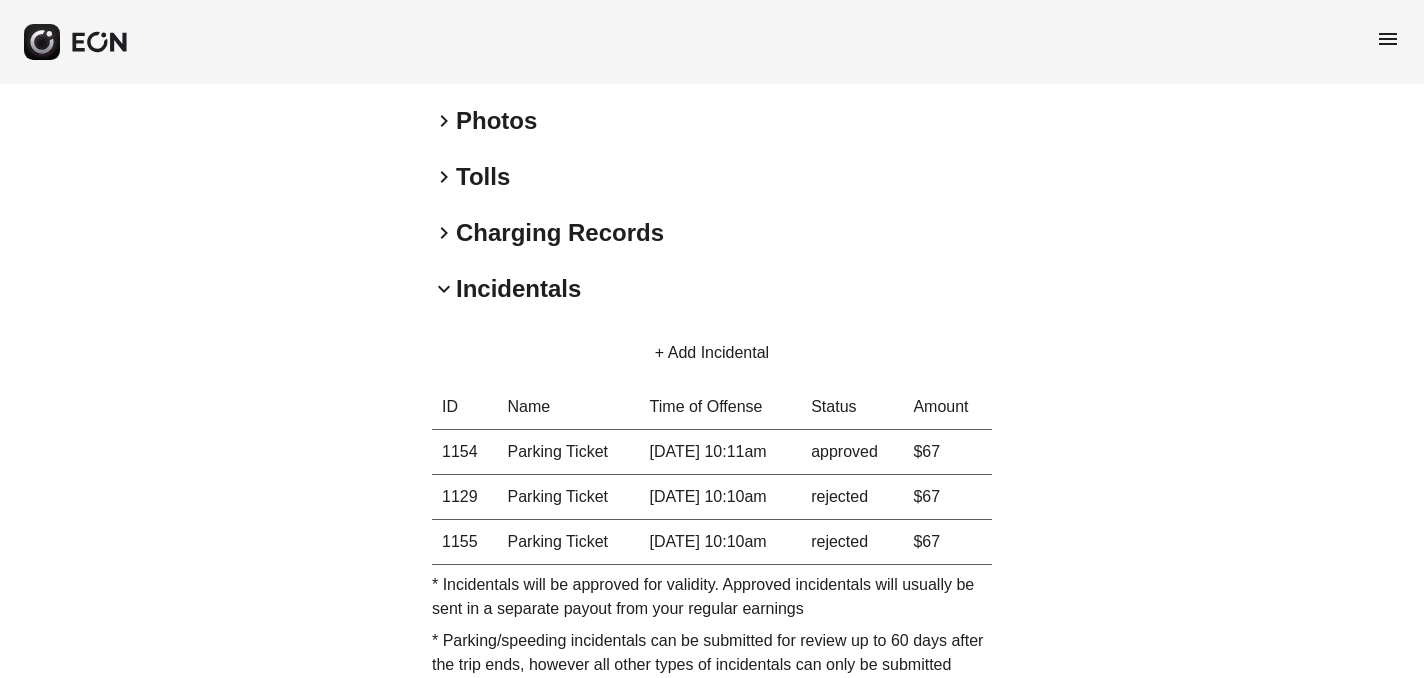
scroll to position [674, 0]
